Goal: Browse casually

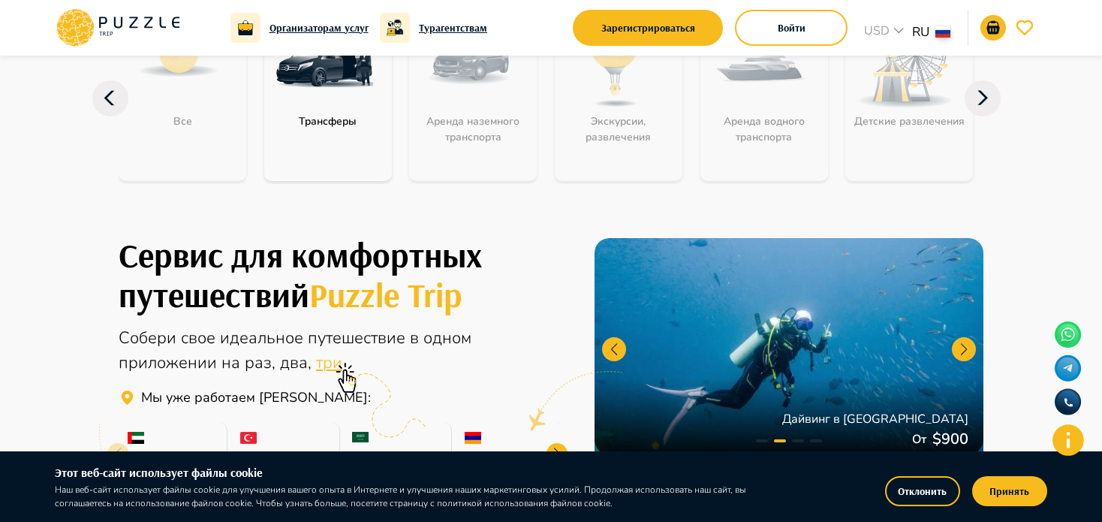
scroll to position [300, 0]
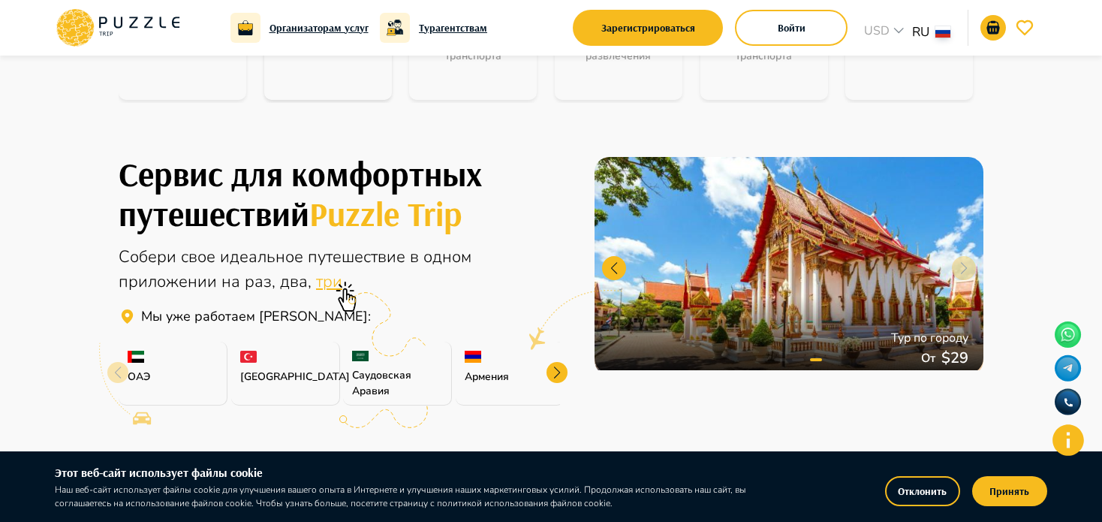
click at [561, 372] on div at bounding box center [557, 372] width 21 height 21
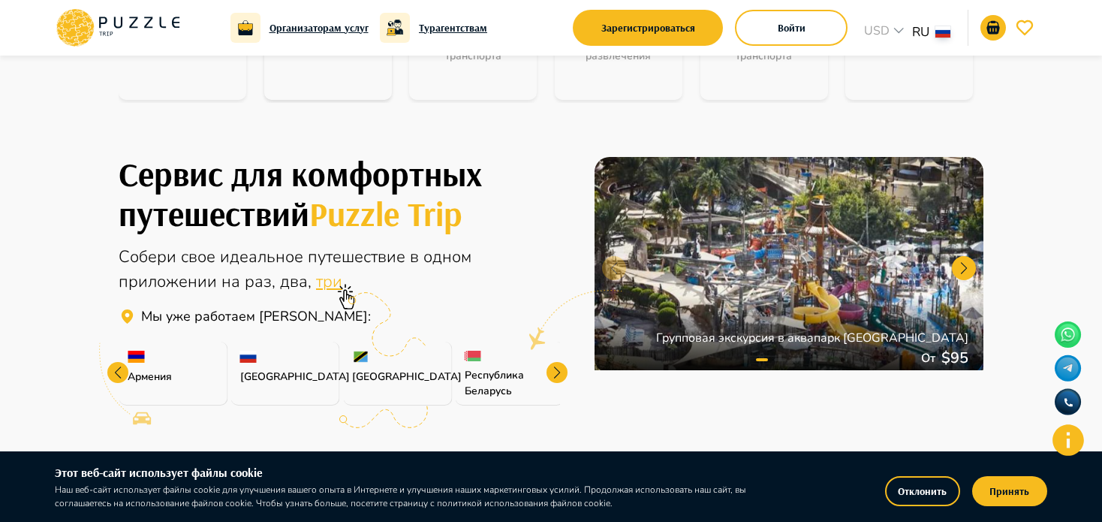
click at [561, 372] on div at bounding box center [557, 372] width 21 height 21
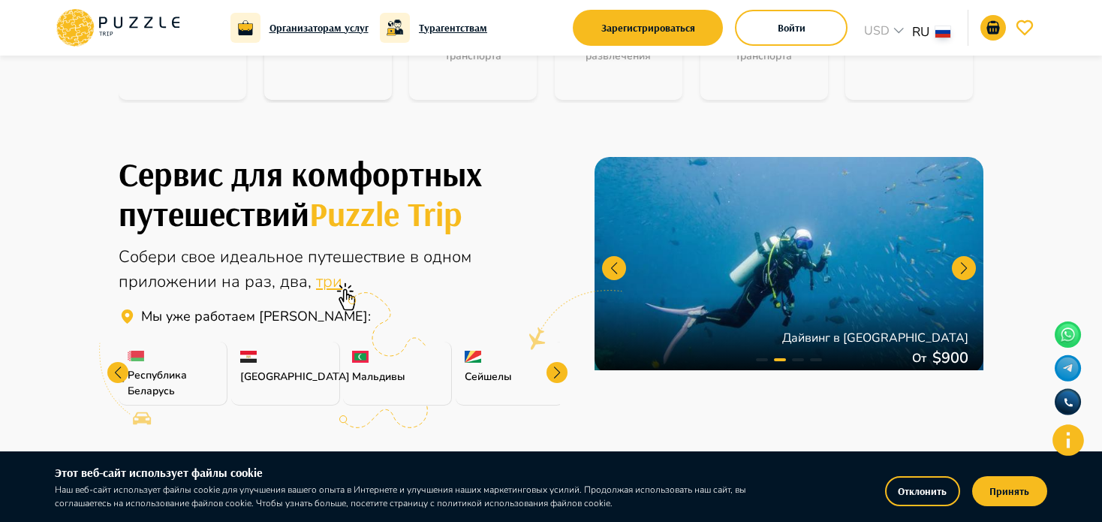
click at [561, 372] on div at bounding box center [557, 372] width 21 height 21
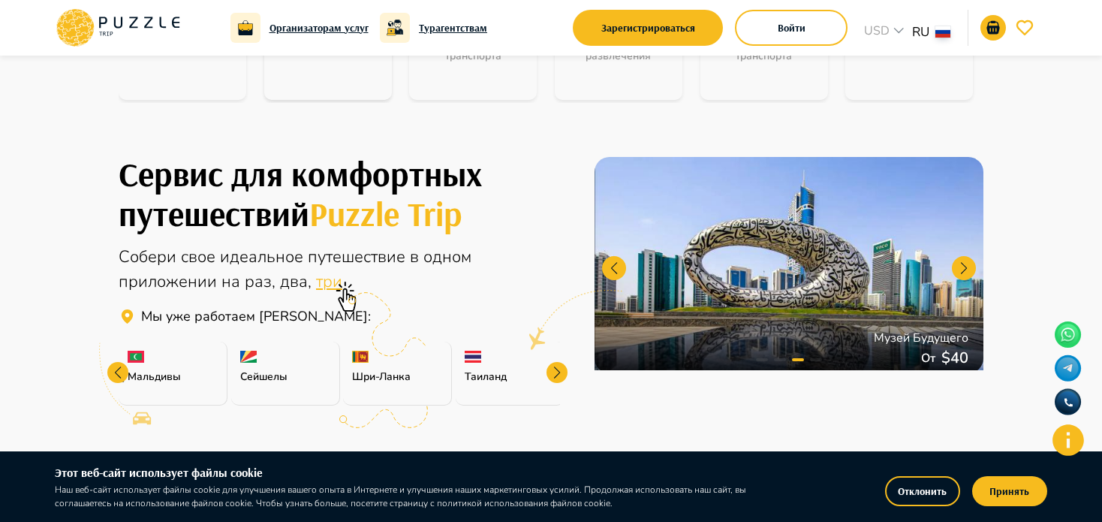
click at [561, 372] on div at bounding box center [557, 372] width 21 height 21
